Goal: Task Accomplishment & Management: Manage account settings

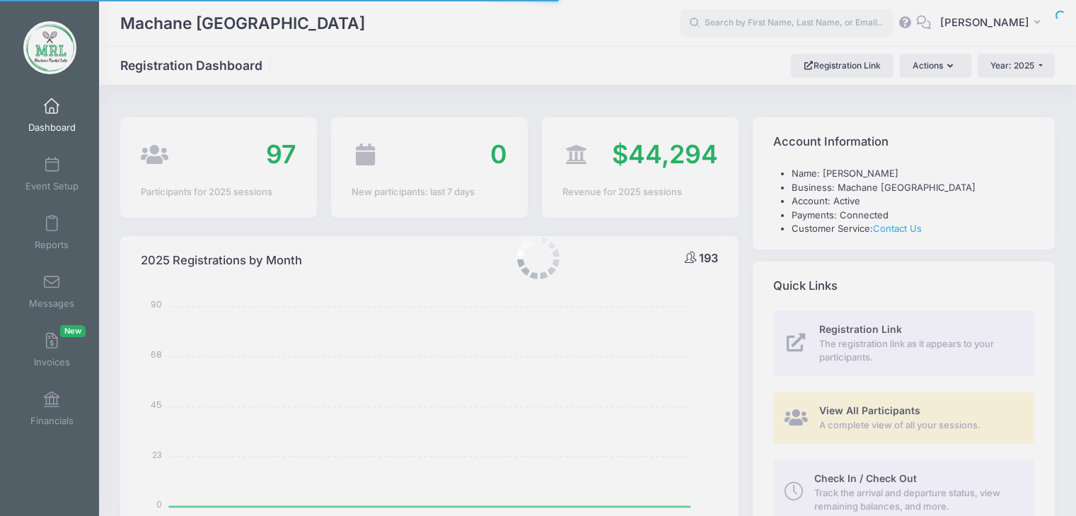
select select
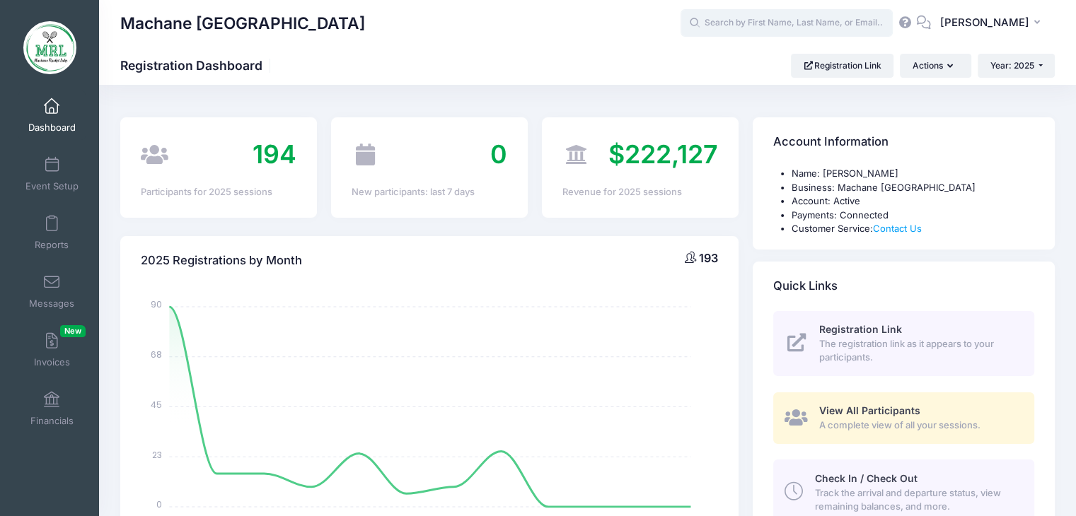
click at [753, 23] on input "text" at bounding box center [787, 23] width 212 height 28
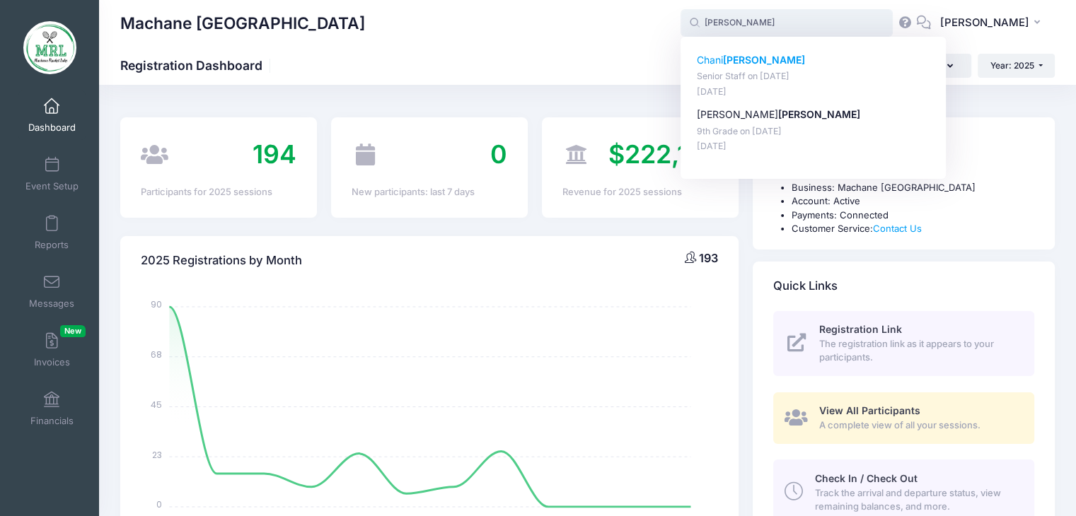
click at [732, 64] on strong "Hiller" at bounding box center [764, 60] width 82 height 12
type input "Chani Hiller (Senior Staff, Aug-14, 2025)"
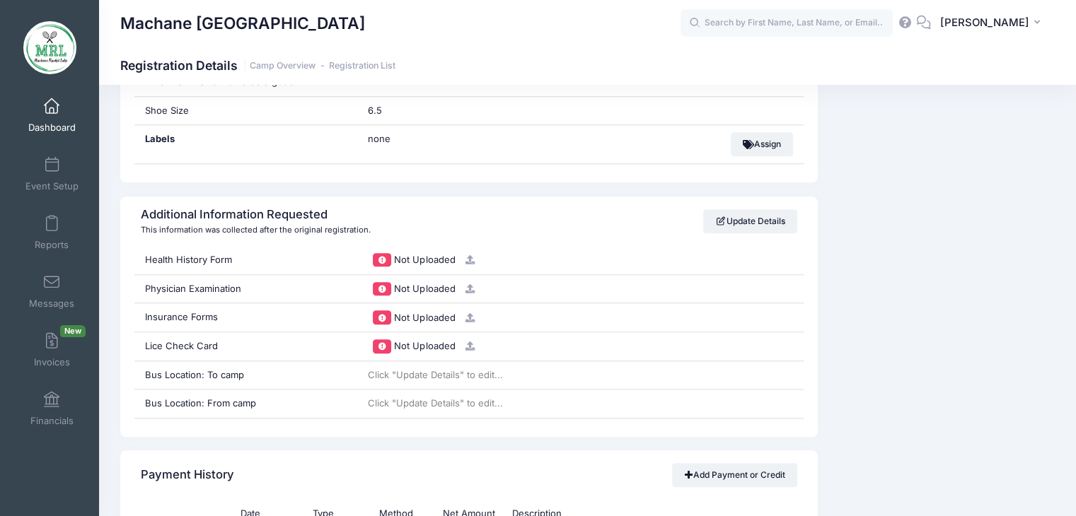
scroll to position [1280, 0]
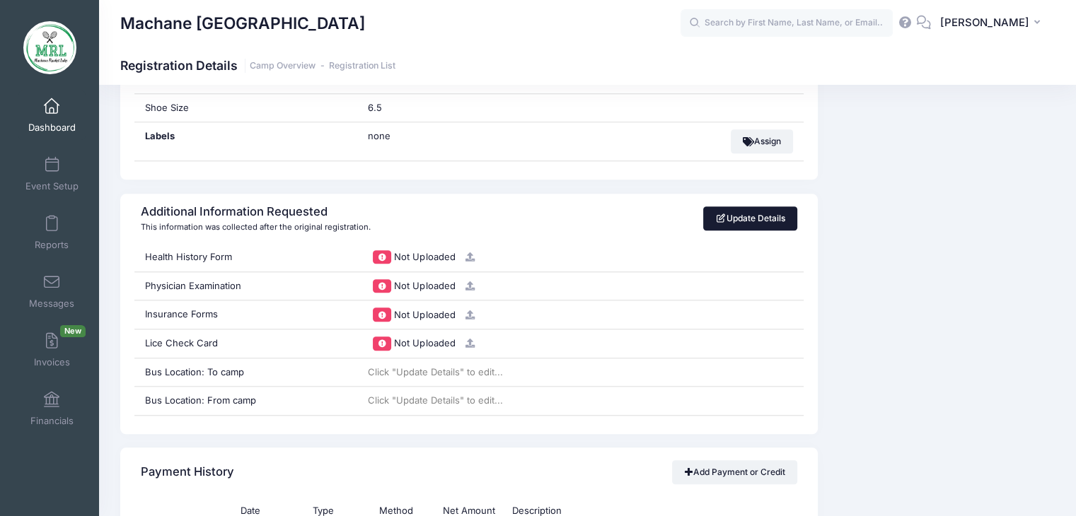
click at [729, 209] on link "Update Details" at bounding box center [750, 219] width 94 height 24
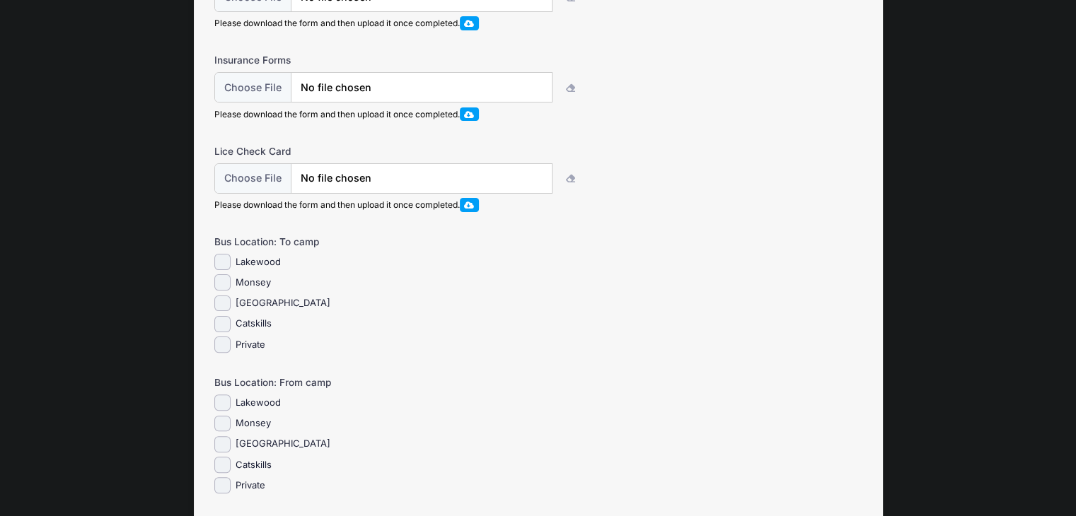
scroll to position [348, 0]
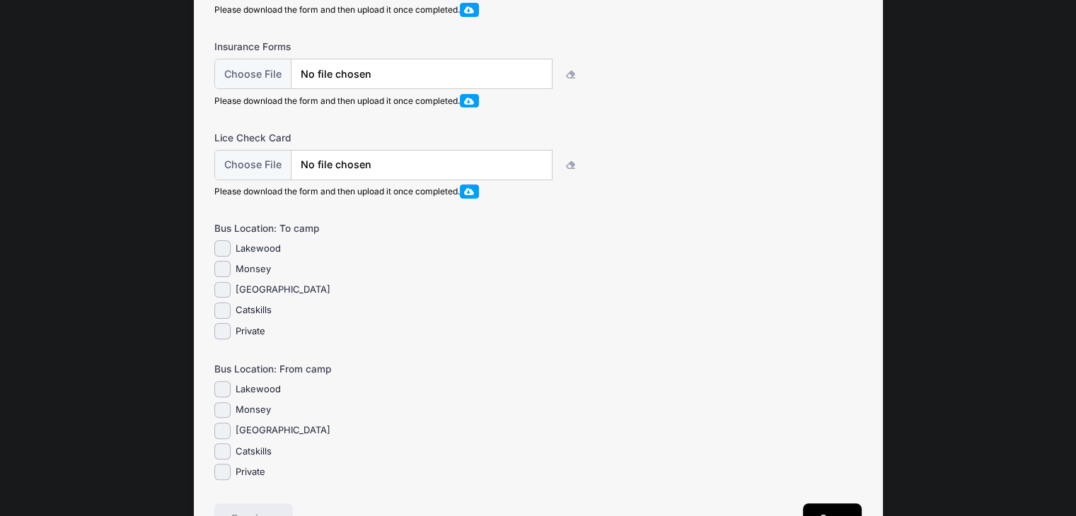
drag, startPoint x: 1075, startPoint y: 319, endPoint x: 1077, endPoint y: 349, distance: 29.7
click at [224, 438] on input "Brooklyn" at bounding box center [222, 431] width 16 height 16
checkbox input "true"
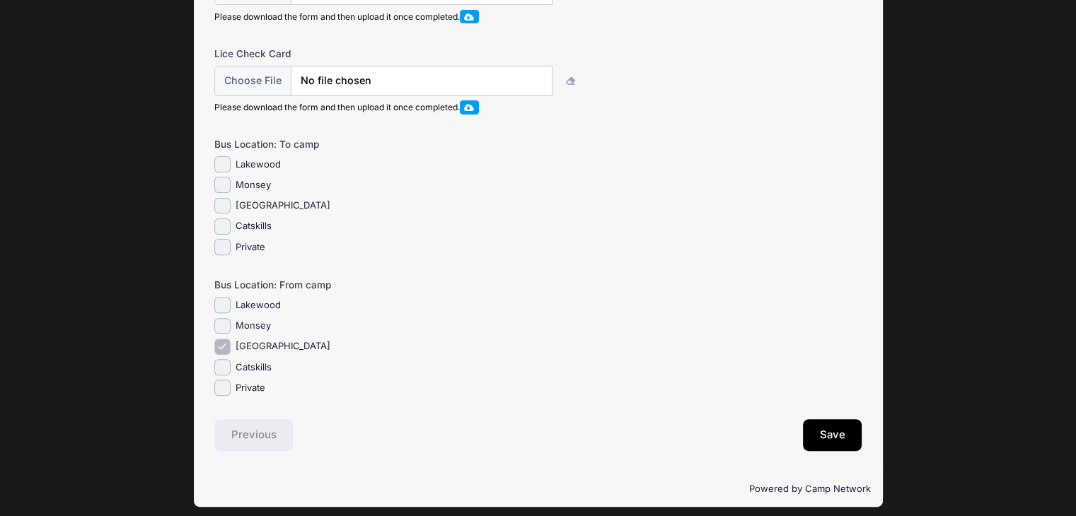
scroll to position [454, 0]
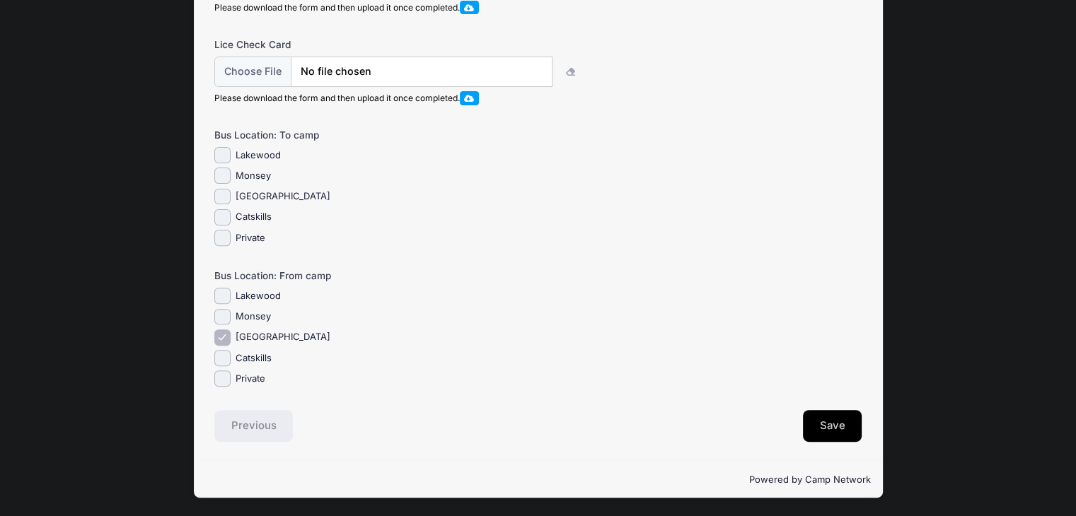
click at [829, 435] on button "Save" at bounding box center [832, 426] width 59 height 33
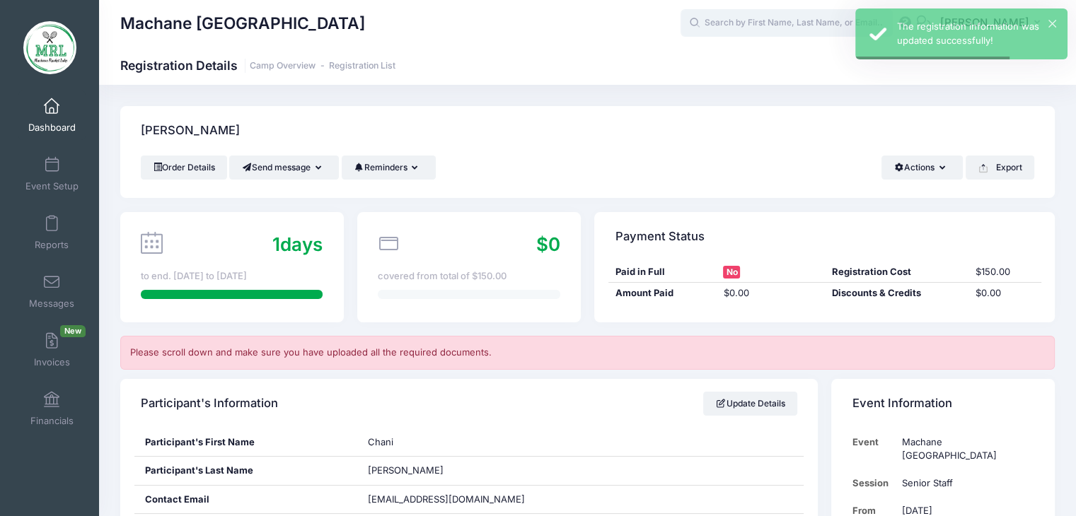
click at [756, 28] on input "text" at bounding box center [787, 23] width 212 height 28
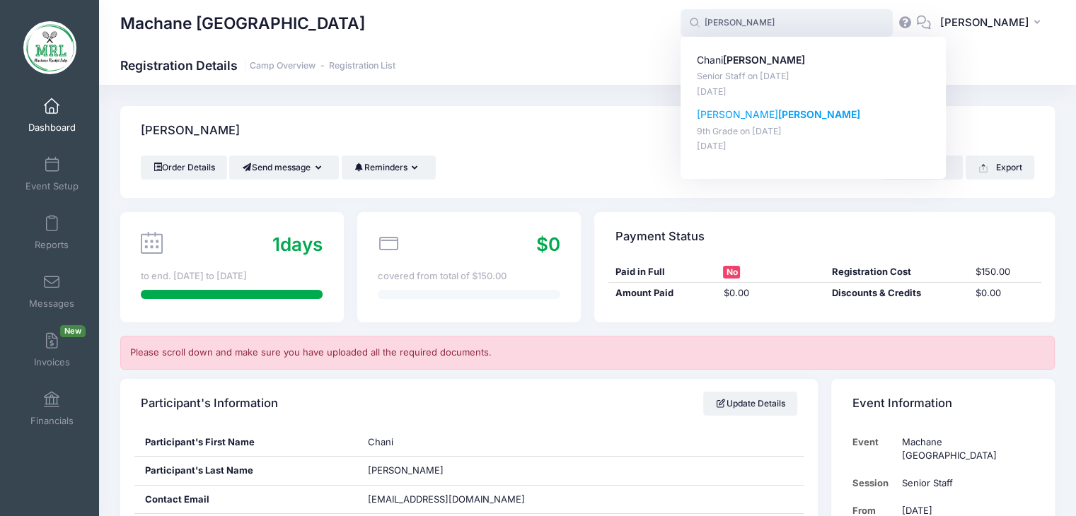
click at [720, 118] on p "miriam hiller" at bounding box center [813, 115] width 233 height 15
type input "miriam hiller (9th Grade, Aug-14, 2025)"
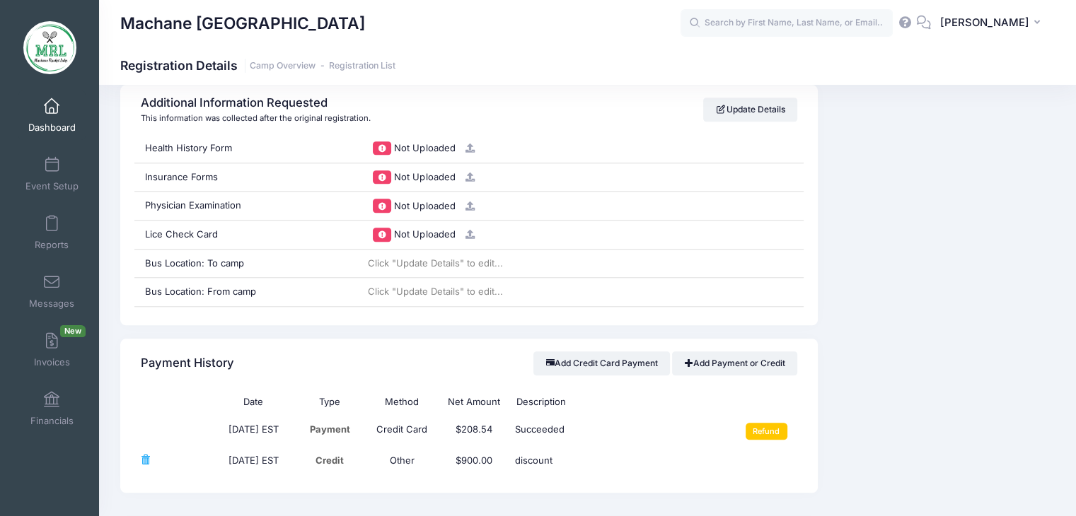
scroll to position [1412, 0]
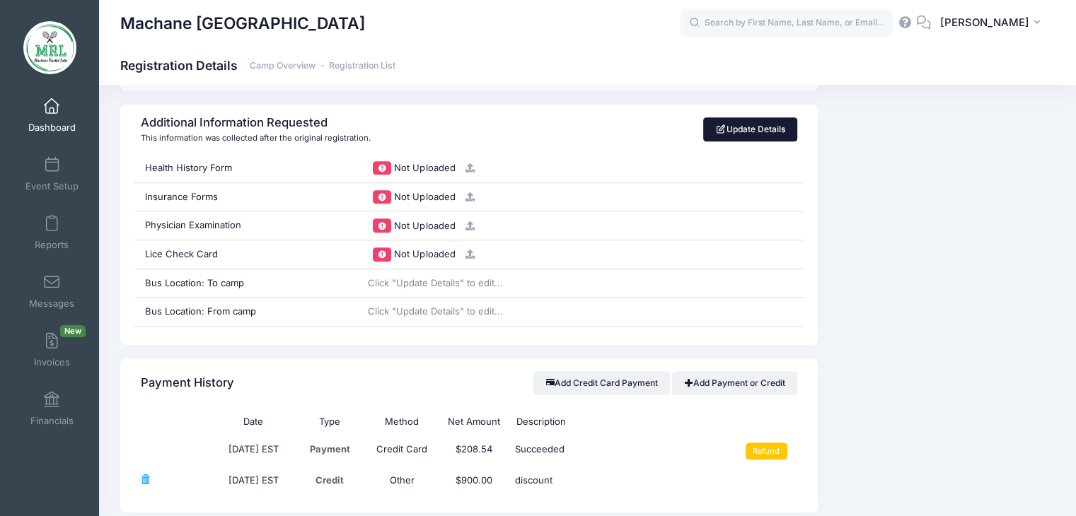
click at [750, 128] on link "Update Details" at bounding box center [750, 129] width 94 height 24
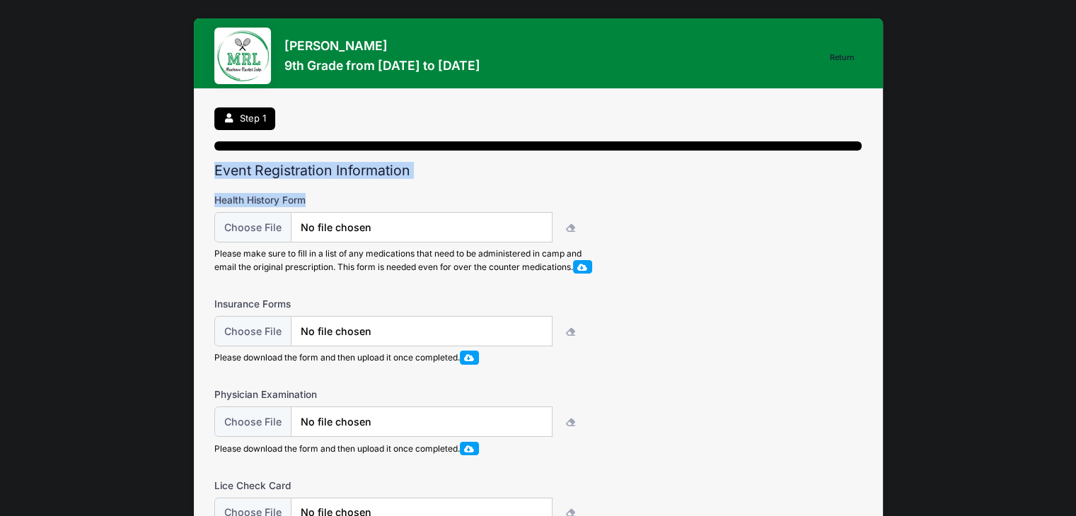
drag, startPoint x: 1075, startPoint y: 100, endPoint x: 1058, endPoint y: 187, distance: 89.4
click at [1058, 187] on div "[PERSON_NAME] 9th Grade from [DATE] to [DATE] Return Step 1 /7 Return Step 1 Ev…" at bounding box center [538, 479] width 1076 height 958
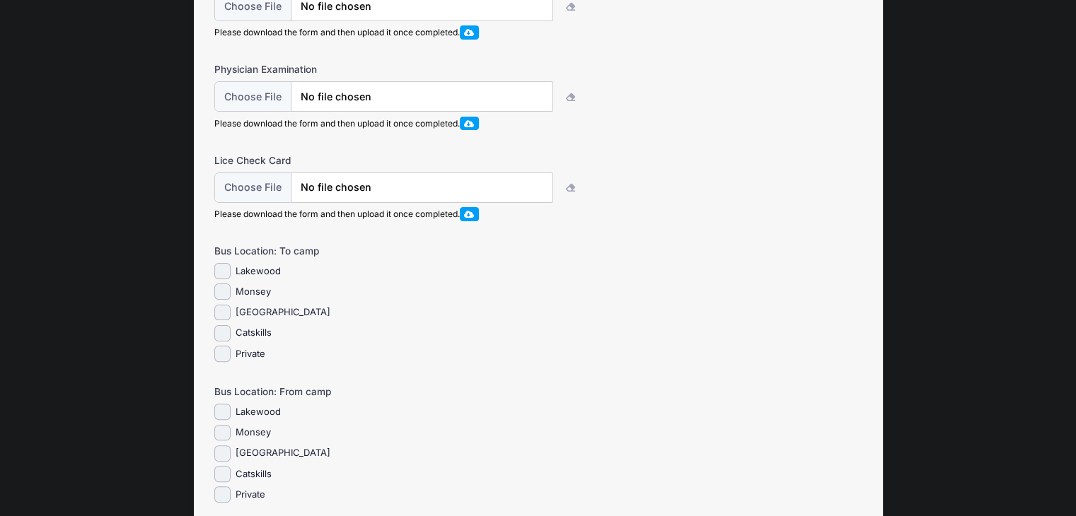
scroll to position [365, 0]
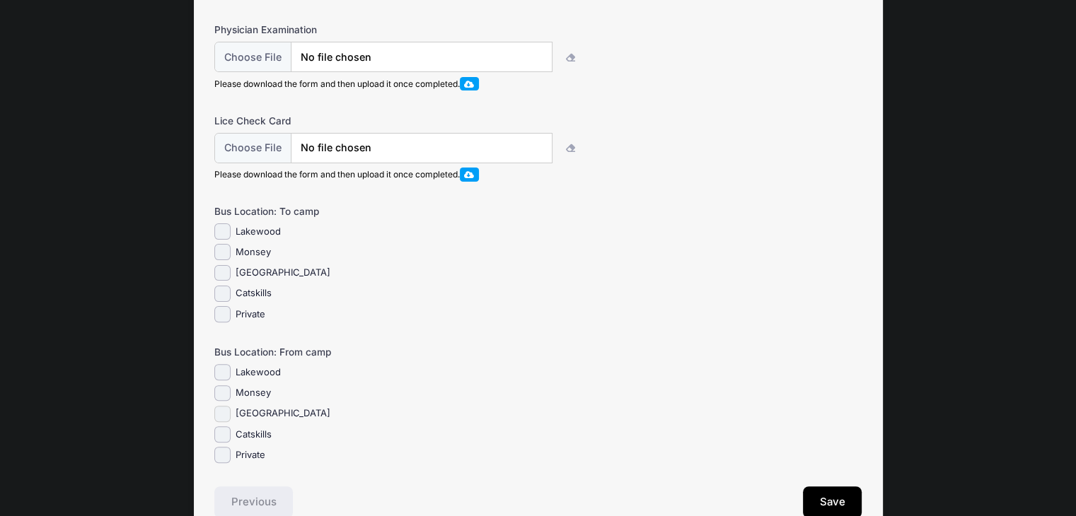
click at [224, 422] on input "[GEOGRAPHIC_DATA]" at bounding box center [222, 414] width 16 height 16
checkbox input "true"
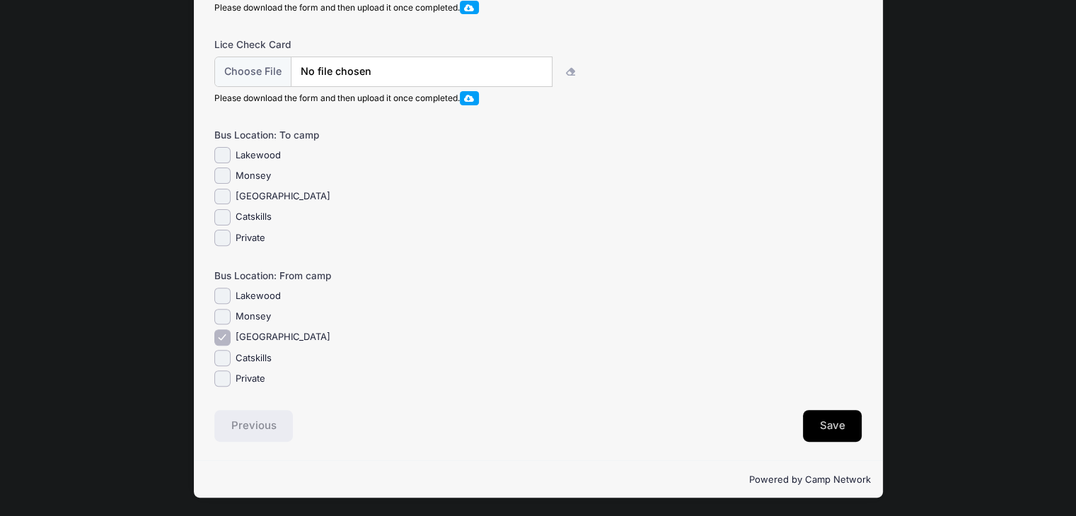
click at [815, 422] on button "Save" at bounding box center [832, 426] width 59 height 33
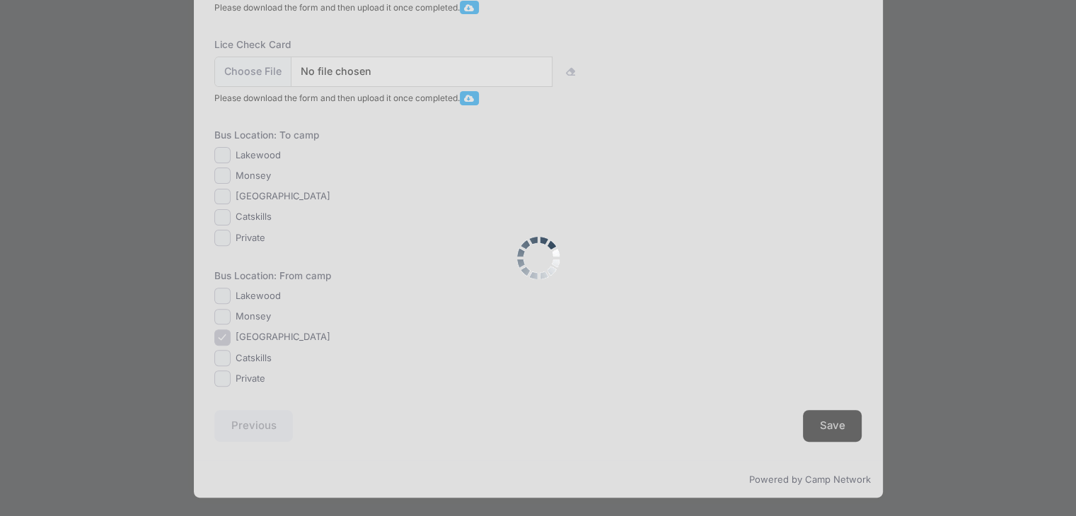
scroll to position [0, 0]
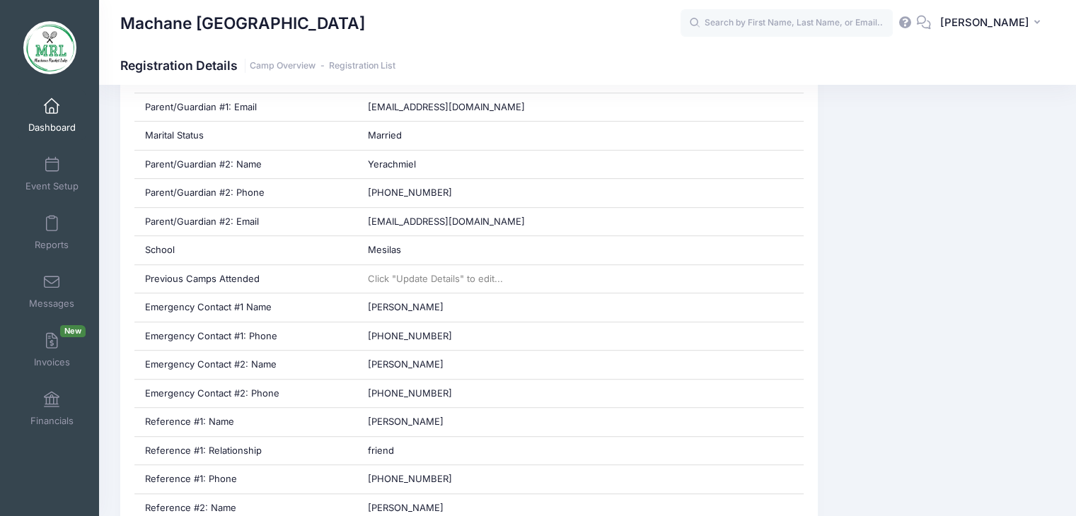
scroll to position [834, 0]
